Goal: Book appointment/travel/reservation

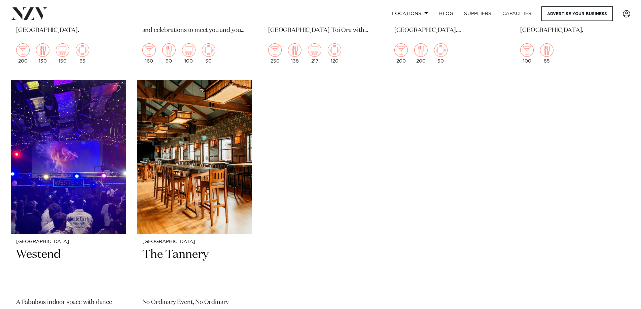
scroll to position [1301, 0]
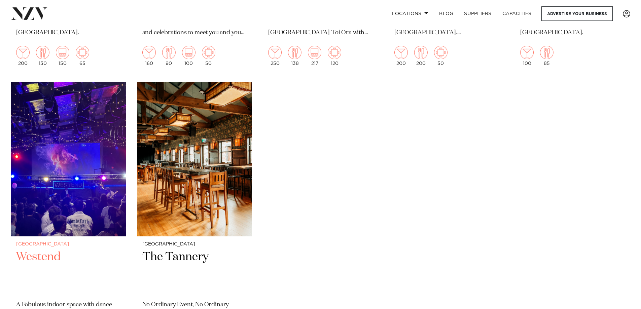
click at [87, 159] on img at bounding box center [68, 159] width 115 height 155
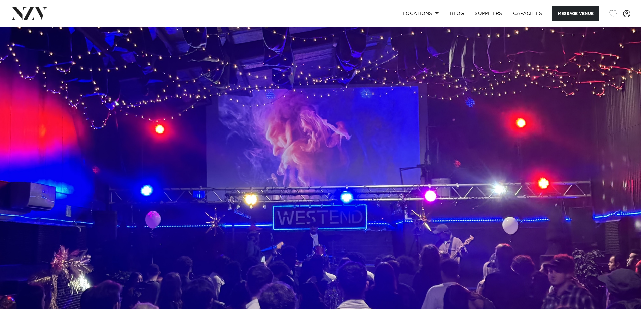
click at [431, 167] on img at bounding box center [320, 177] width 641 height 301
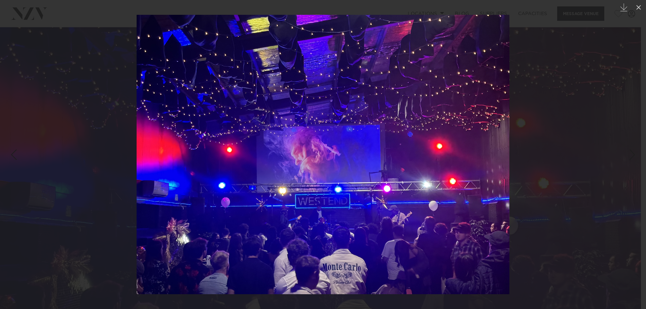
click at [554, 184] on div at bounding box center [323, 154] width 646 height 309
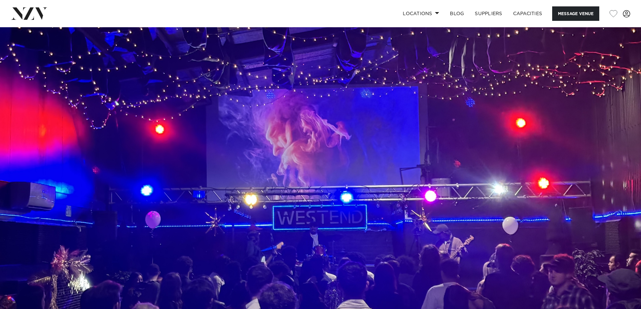
click at [508, 183] on img at bounding box center [320, 177] width 641 height 301
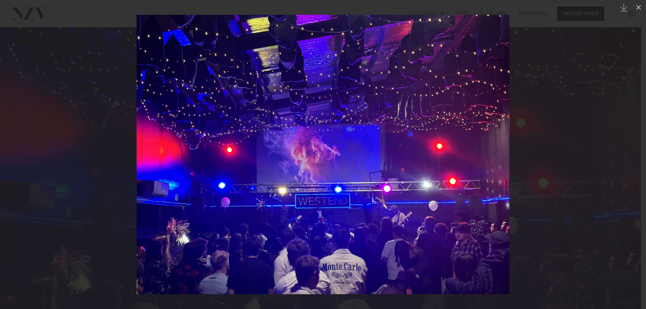
click at [517, 180] on div at bounding box center [323, 154] width 646 height 309
